Goal: Task Accomplishment & Management: Use online tool/utility

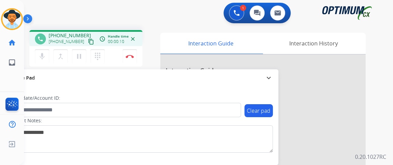
click at [88, 39] on mat-icon "content_copy" at bounding box center [91, 42] width 6 height 6
